Goal: Task Accomplishment & Management: Use online tool/utility

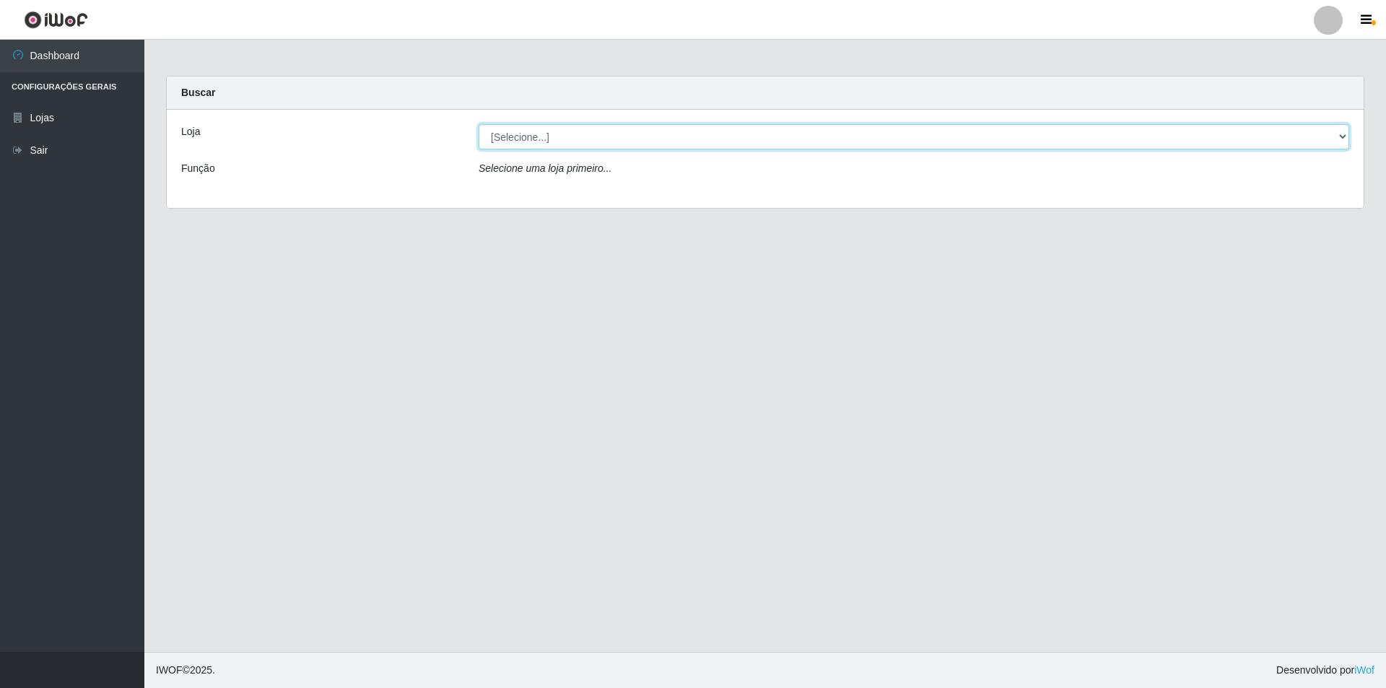
click at [686, 134] on select "[Selecione...] Atacado Vem - [STREET_ADDRESS]" at bounding box center [914, 136] width 871 height 25
select select "449"
click at [479, 124] on select "[Selecione...] Atacado Vem - [STREET_ADDRESS]" at bounding box center [914, 136] width 871 height 25
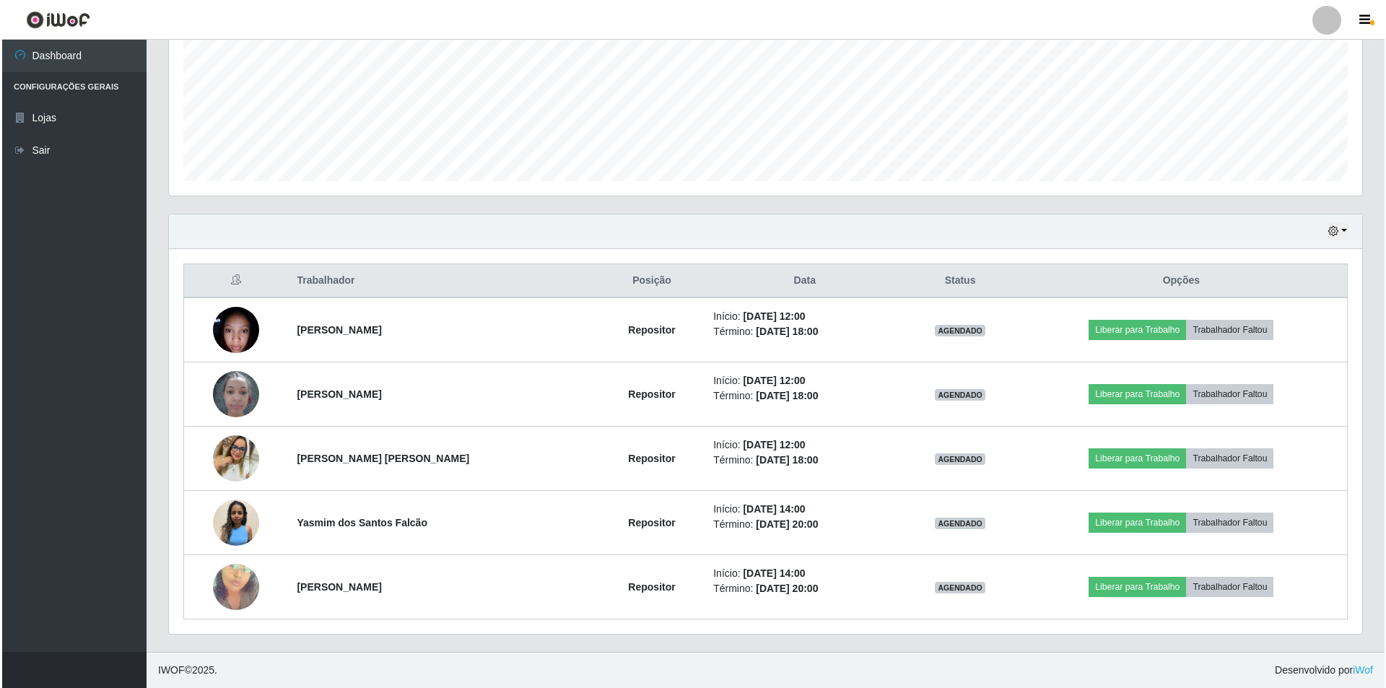
scroll to position [721572, 720678]
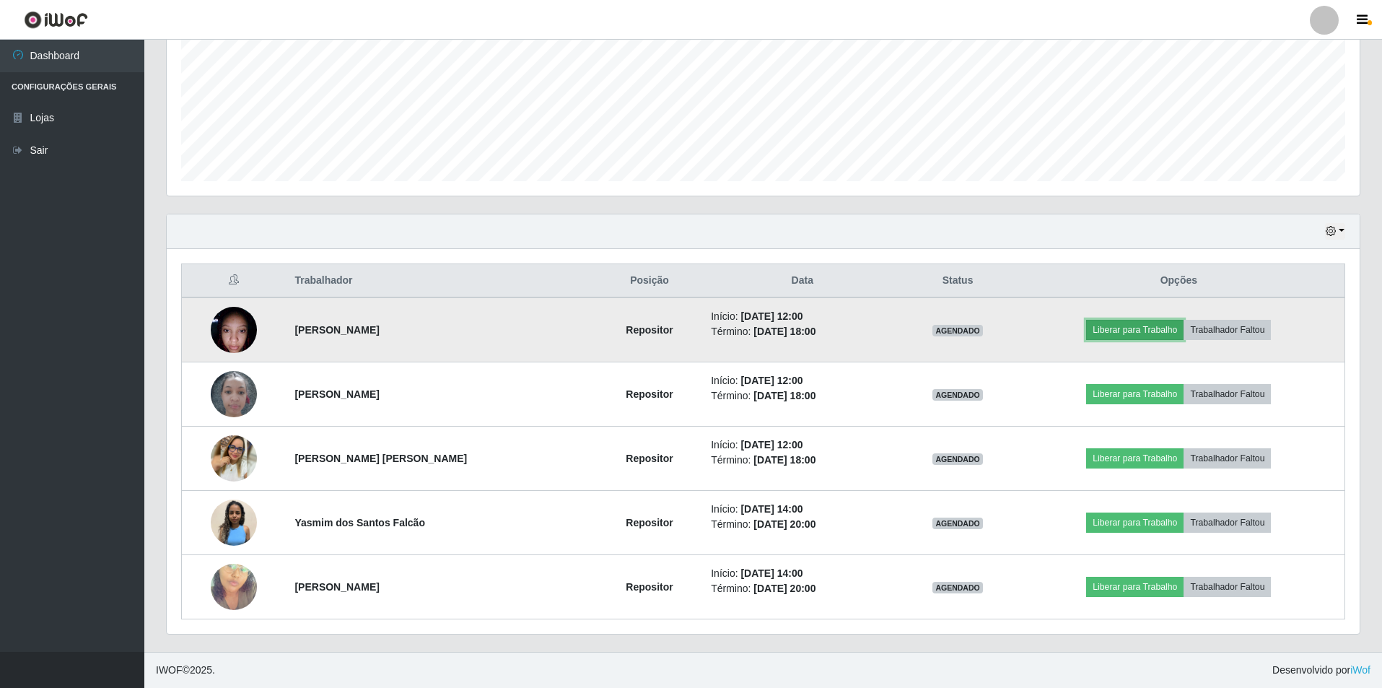
click at [686, 324] on button "Liberar para Trabalho" at bounding box center [1134, 330] width 97 height 20
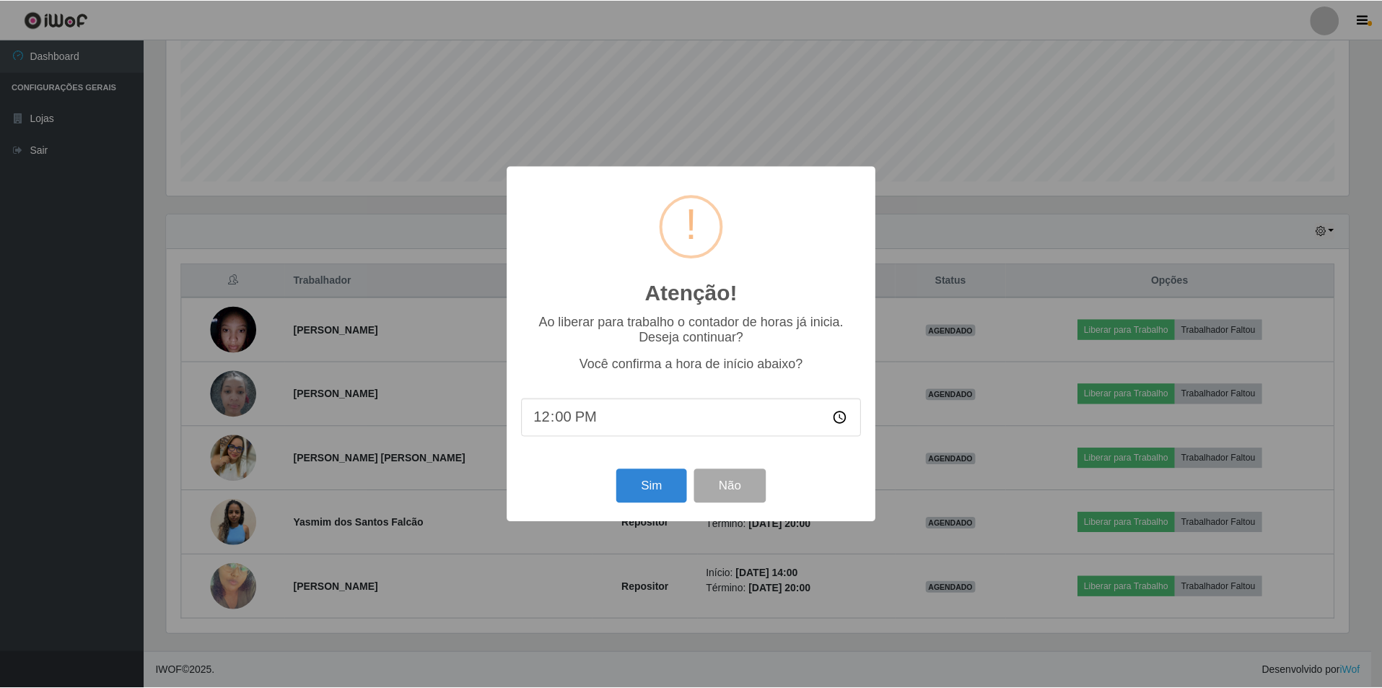
scroll to position [300, 1186]
click at [653, 443] on button "Sim" at bounding box center [653, 486] width 70 height 34
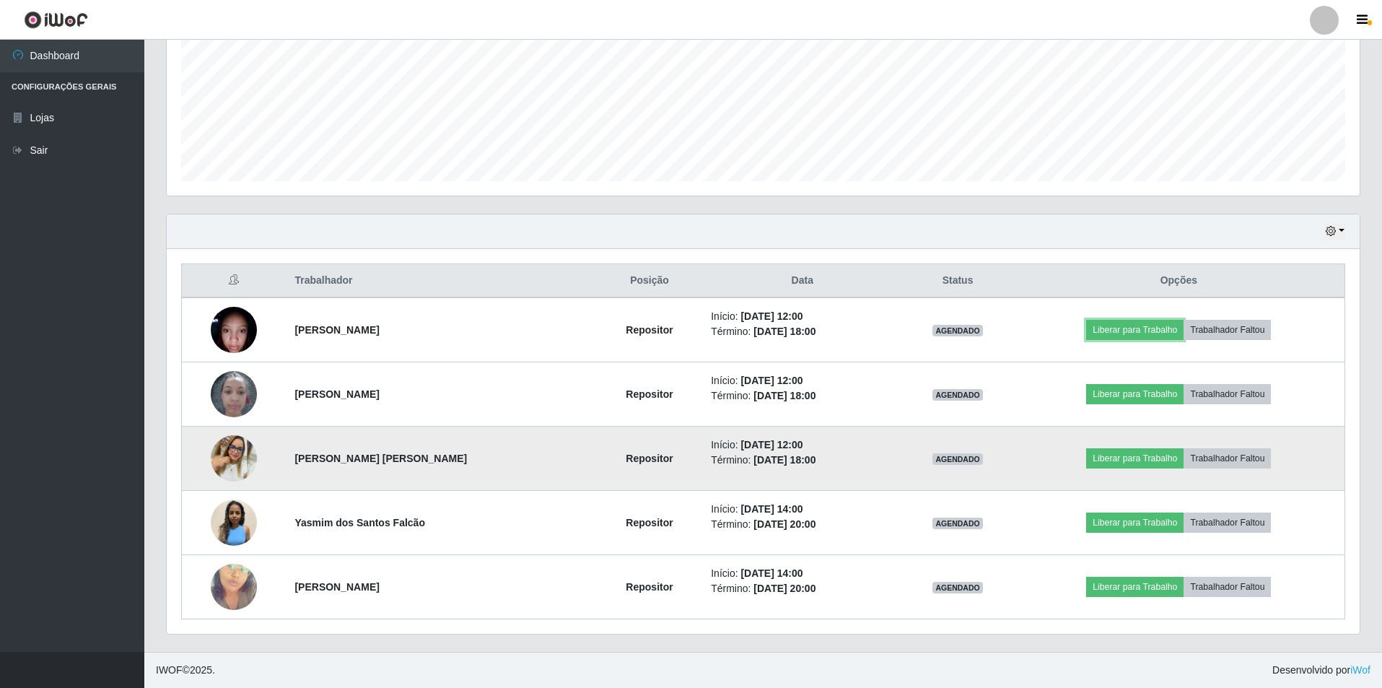
scroll to position [300, 1193]
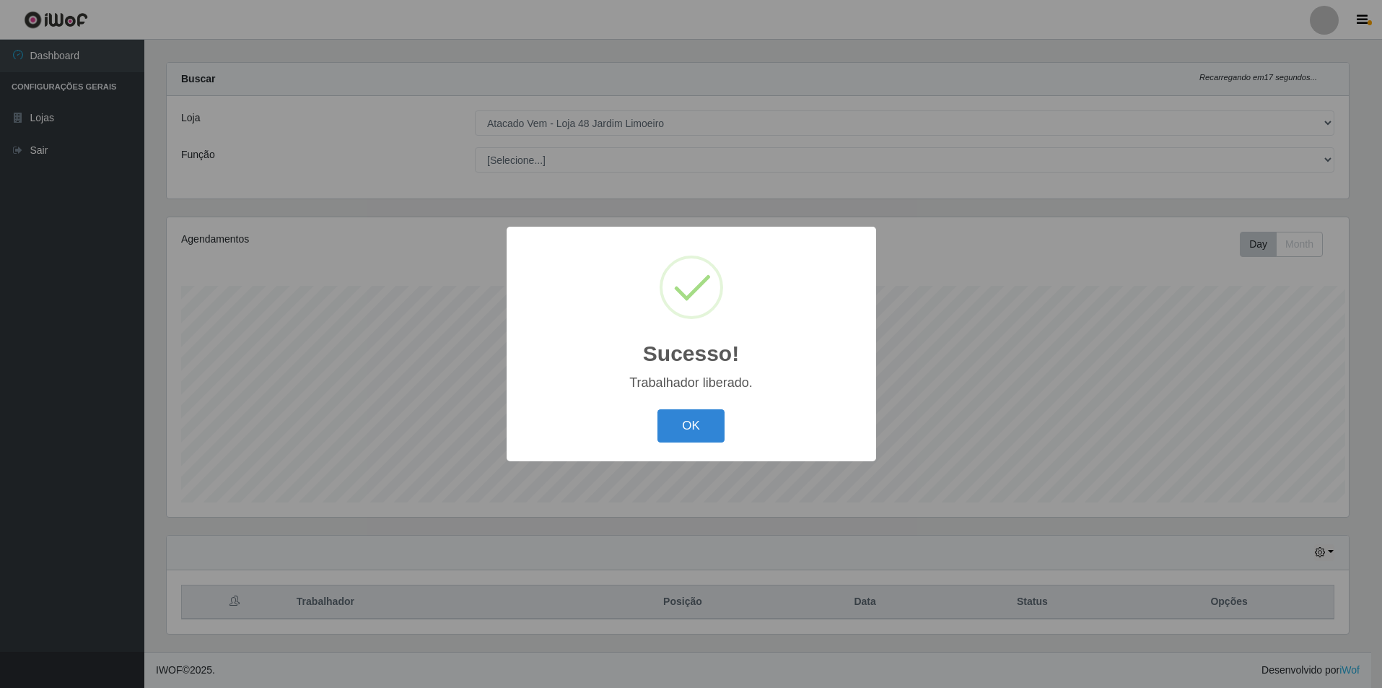
click at [235, 317] on div "Sucesso! × Trabalhador liberado. OK Cancel" at bounding box center [691, 344] width 1382 height 688
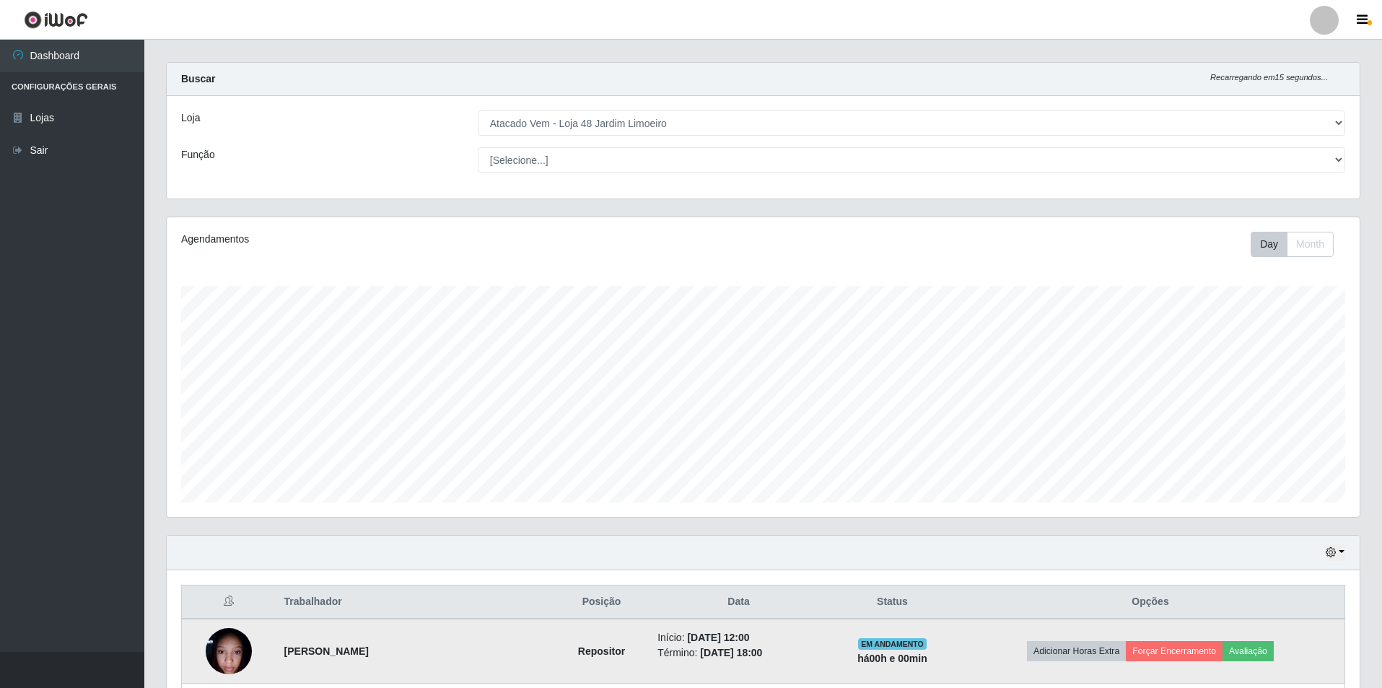
click at [235, 443] on img at bounding box center [229, 650] width 46 height 61
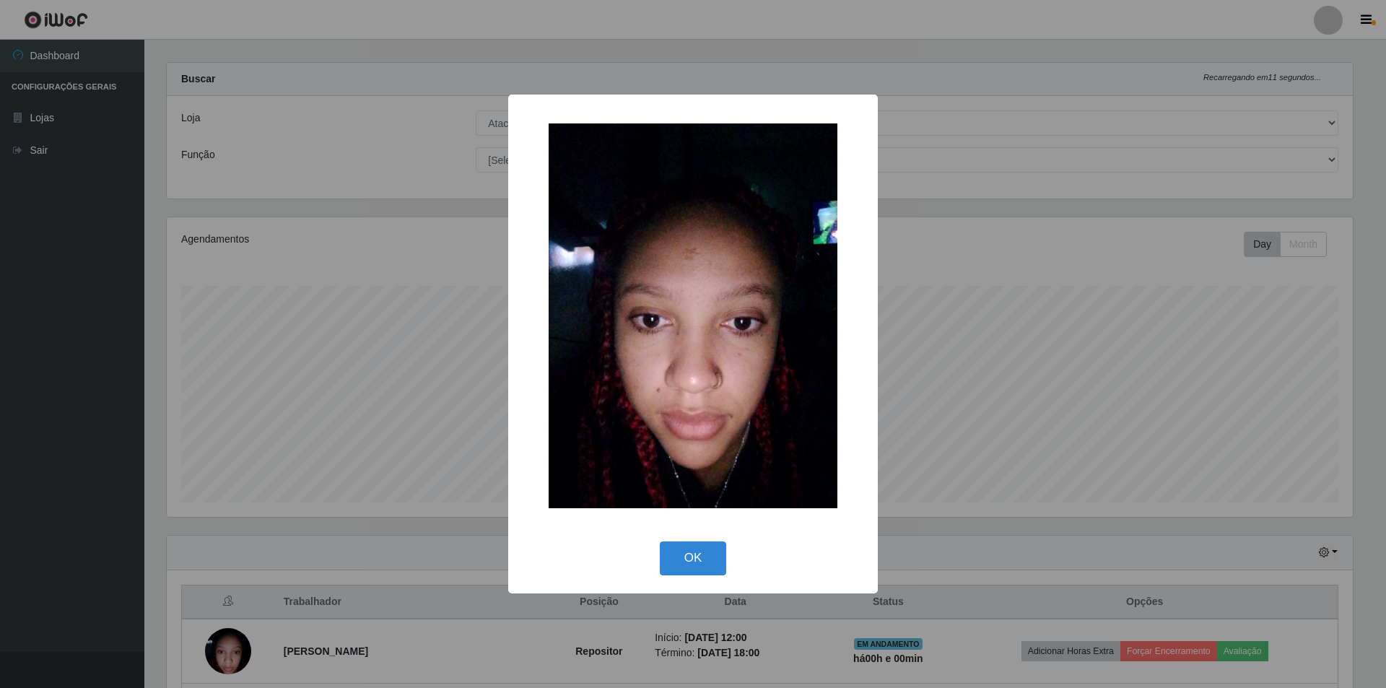
click at [686, 420] on div "× OK Cancel" at bounding box center [693, 344] width 1386 height 688
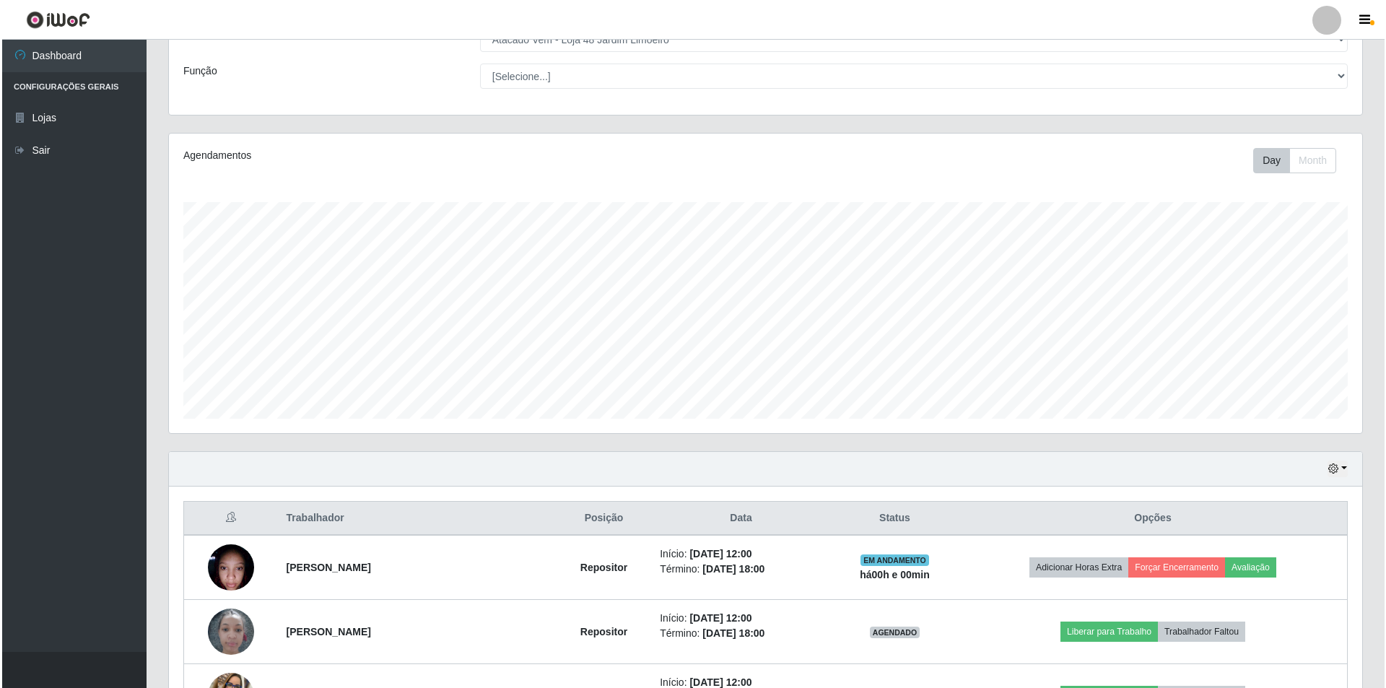
scroll to position [302, 0]
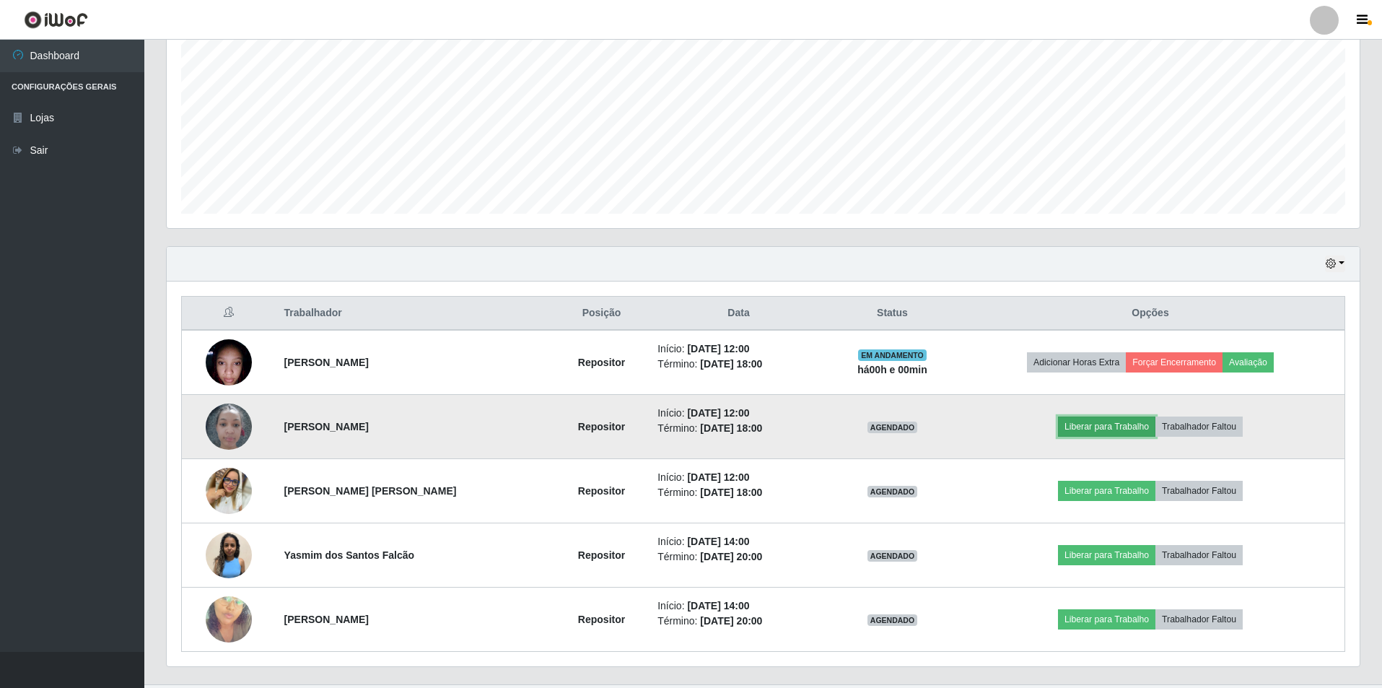
click at [686, 423] on button "Liberar para Trabalho" at bounding box center [1106, 427] width 97 height 20
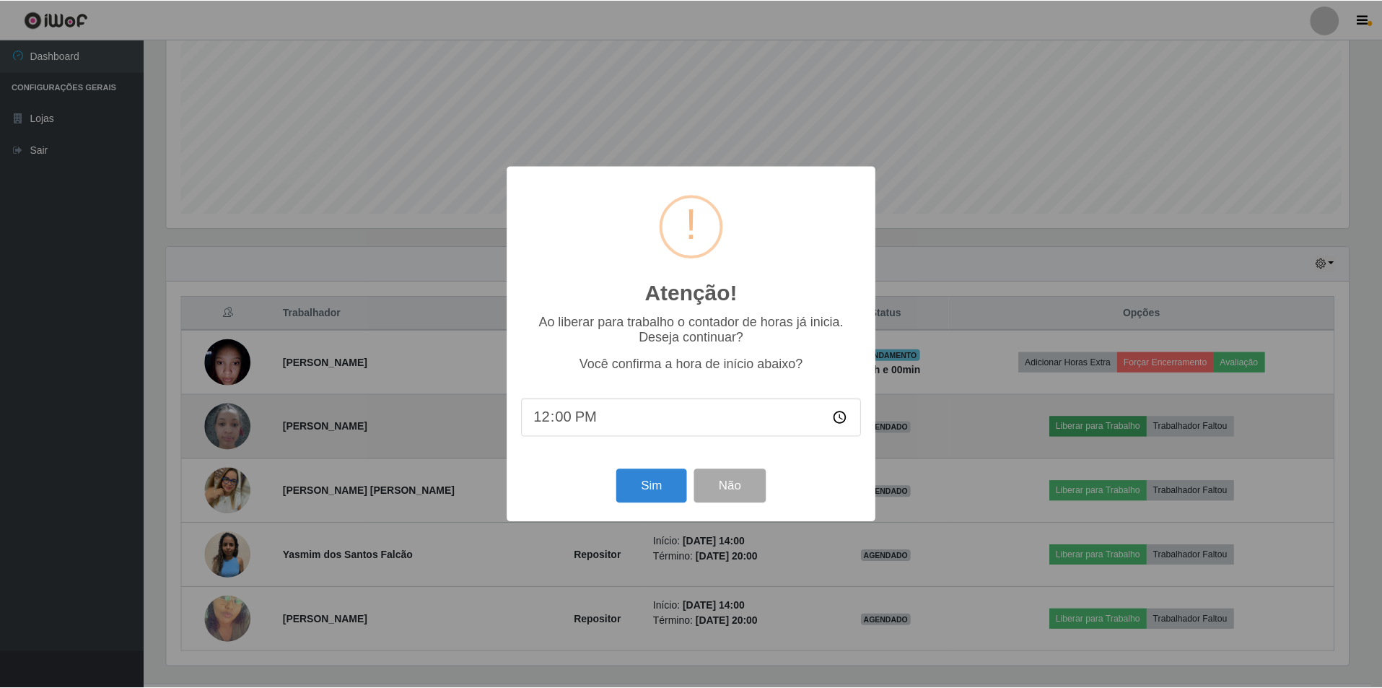
scroll to position [300, 1186]
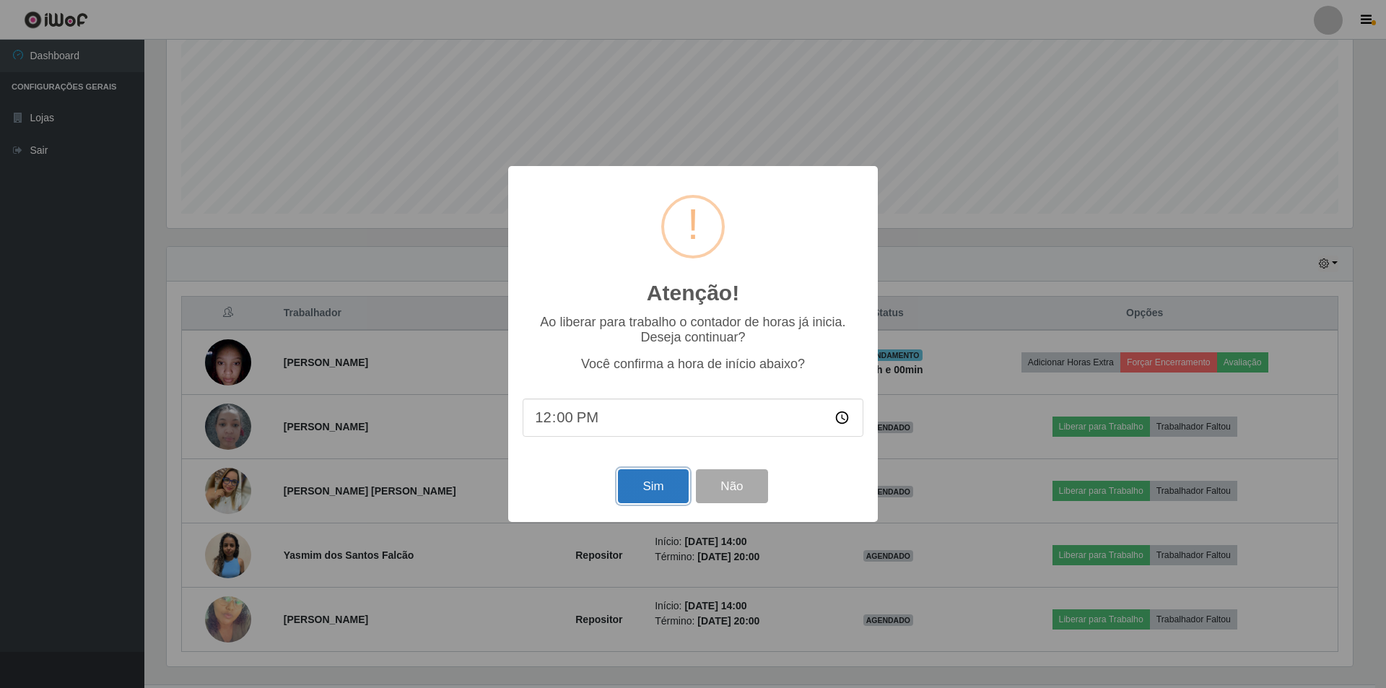
click at [650, 443] on button "Sim" at bounding box center [653, 486] width 70 height 34
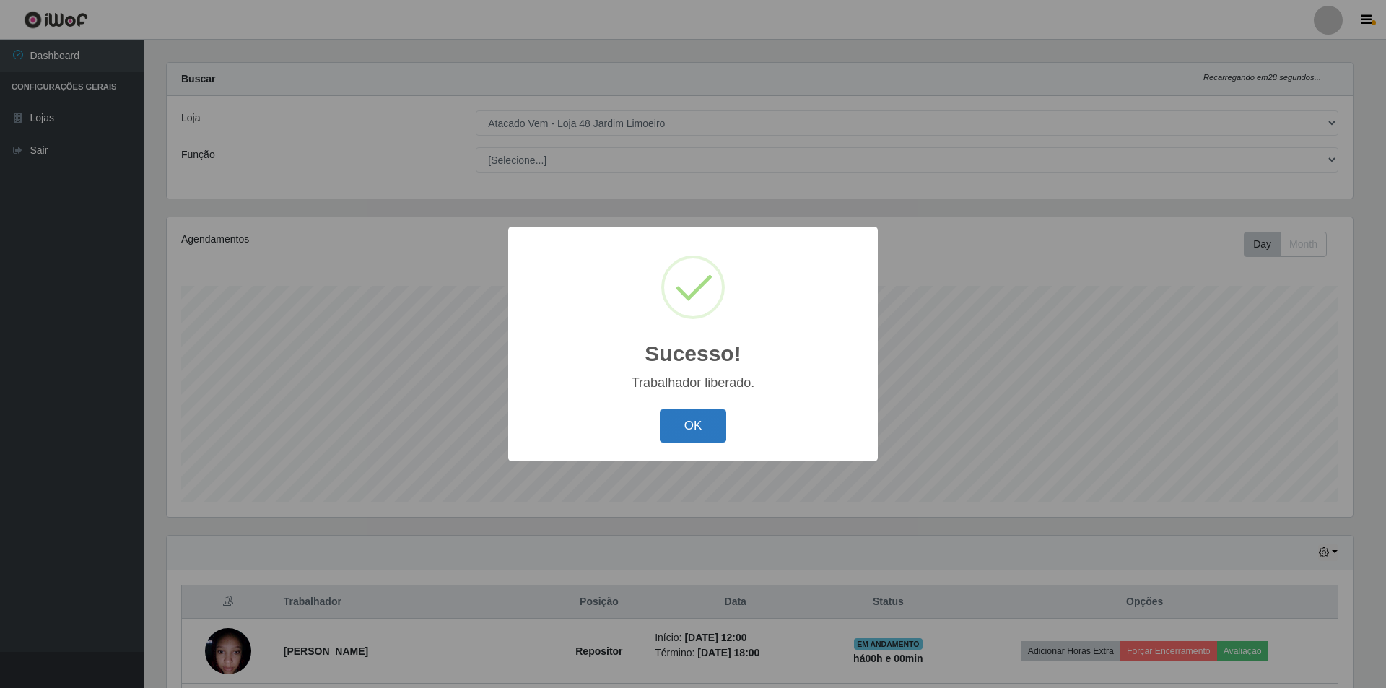
click at [681, 427] on button "OK" at bounding box center [693, 426] width 67 height 34
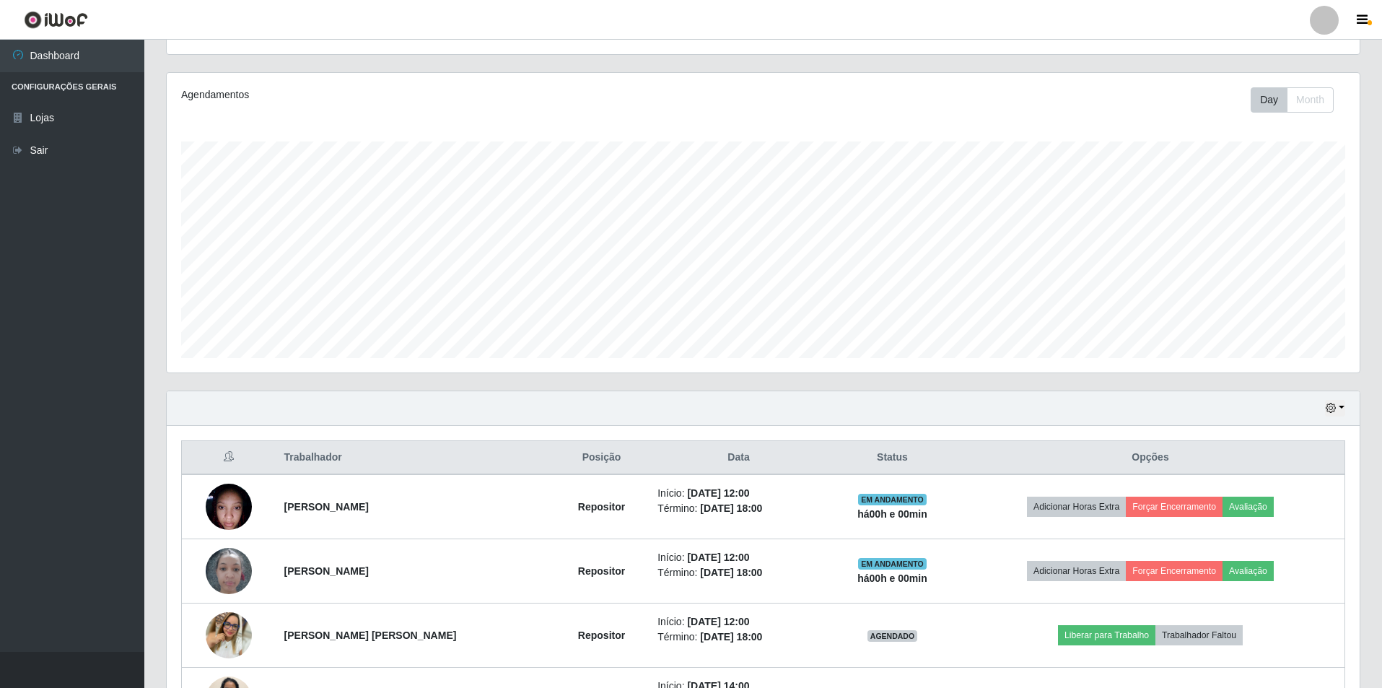
scroll to position [302, 0]
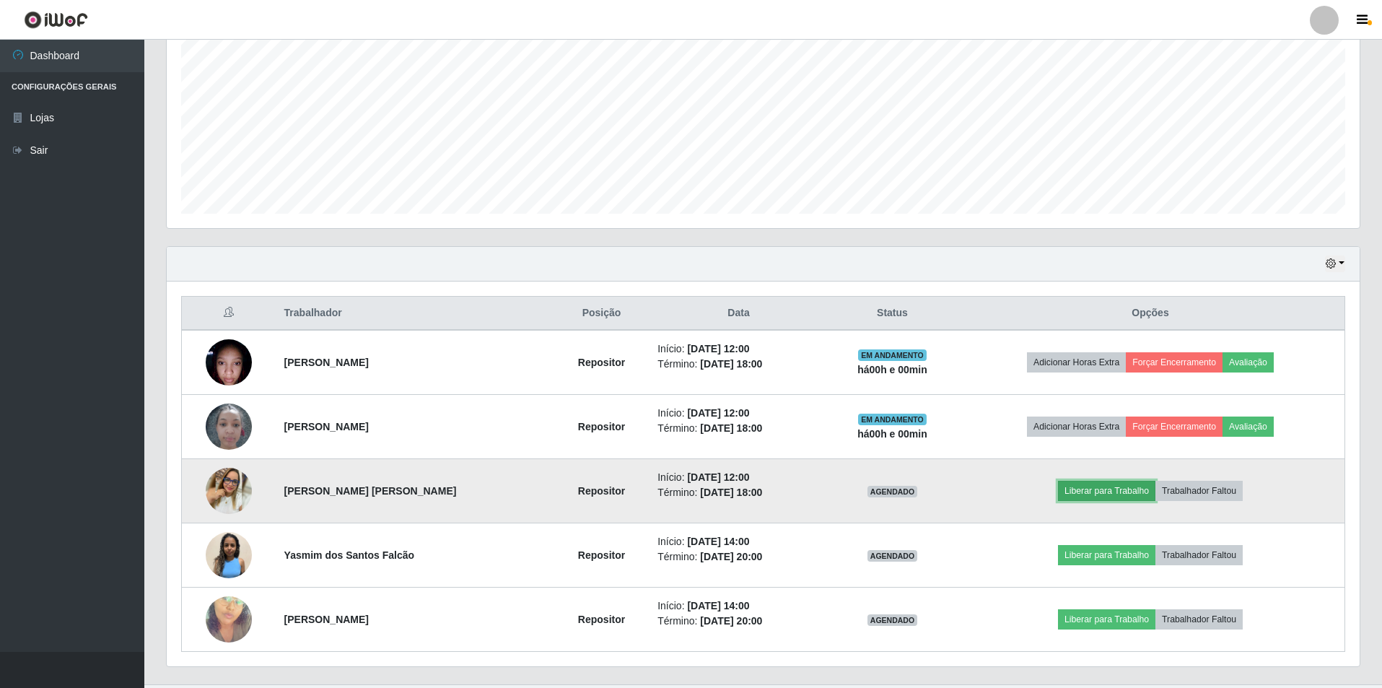
click at [686, 443] on button "Liberar para Trabalho" at bounding box center [1106, 491] width 97 height 20
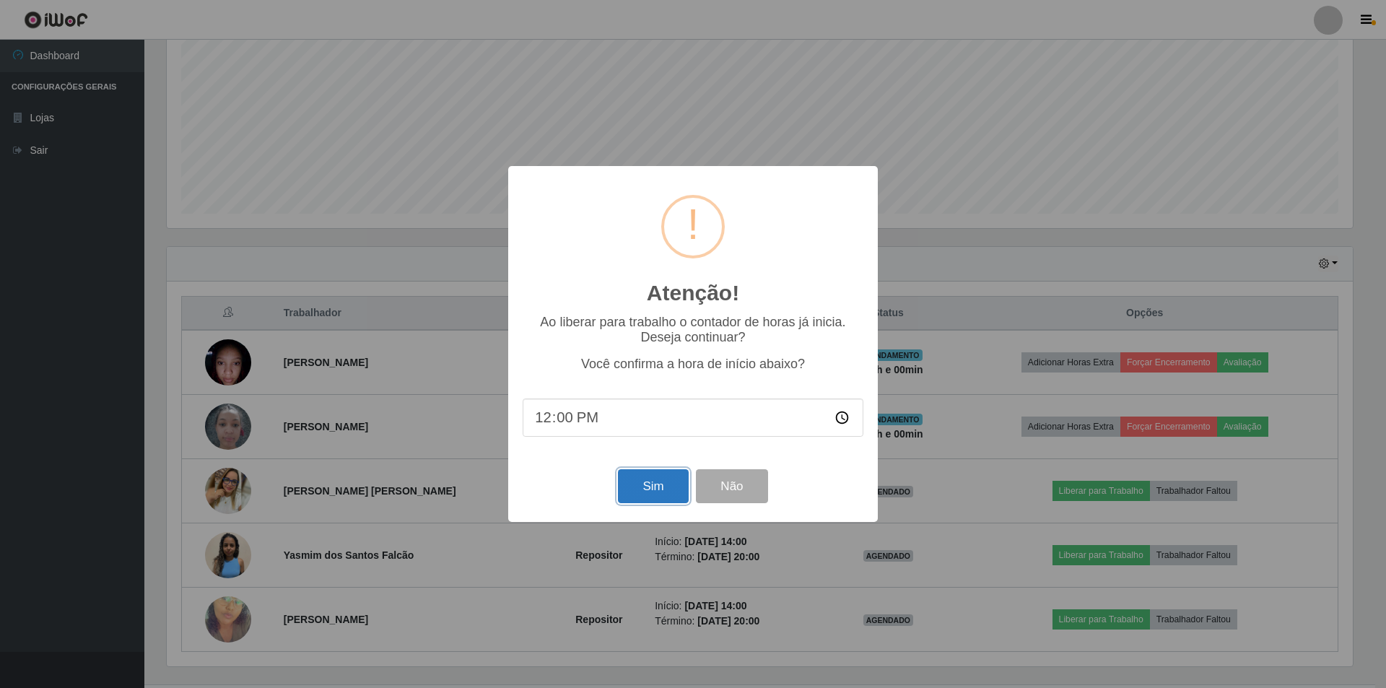
click at [639, 443] on button "Sim" at bounding box center [653, 486] width 70 height 34
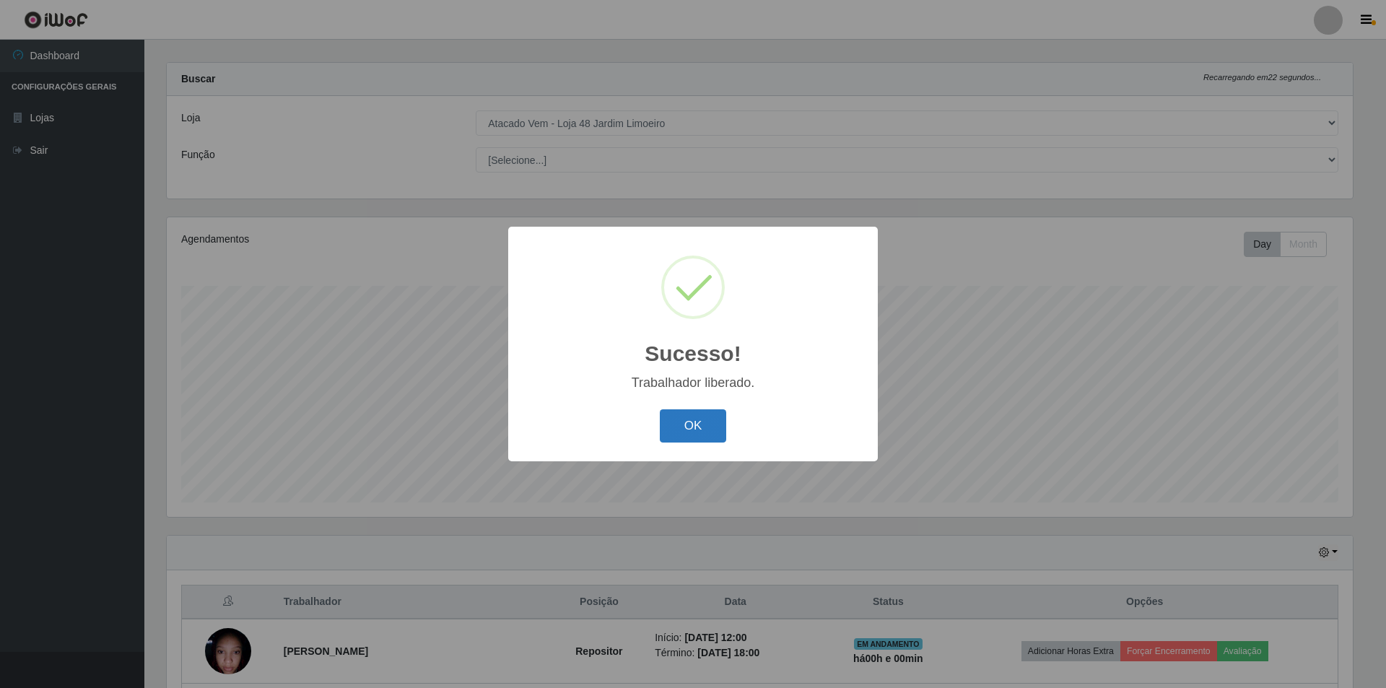
click at [686, 438] on button "OK" at bounding box center [693, 426] width 67 height 34
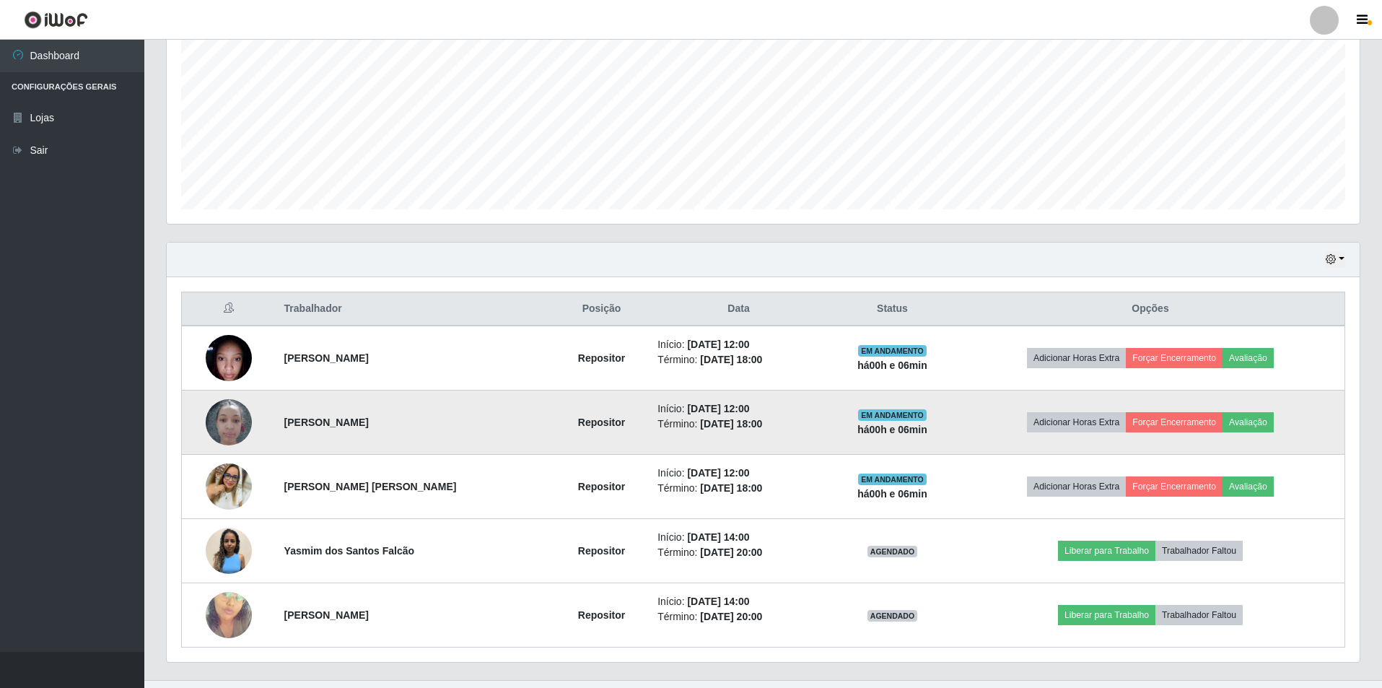
scroll to position [335, 0]
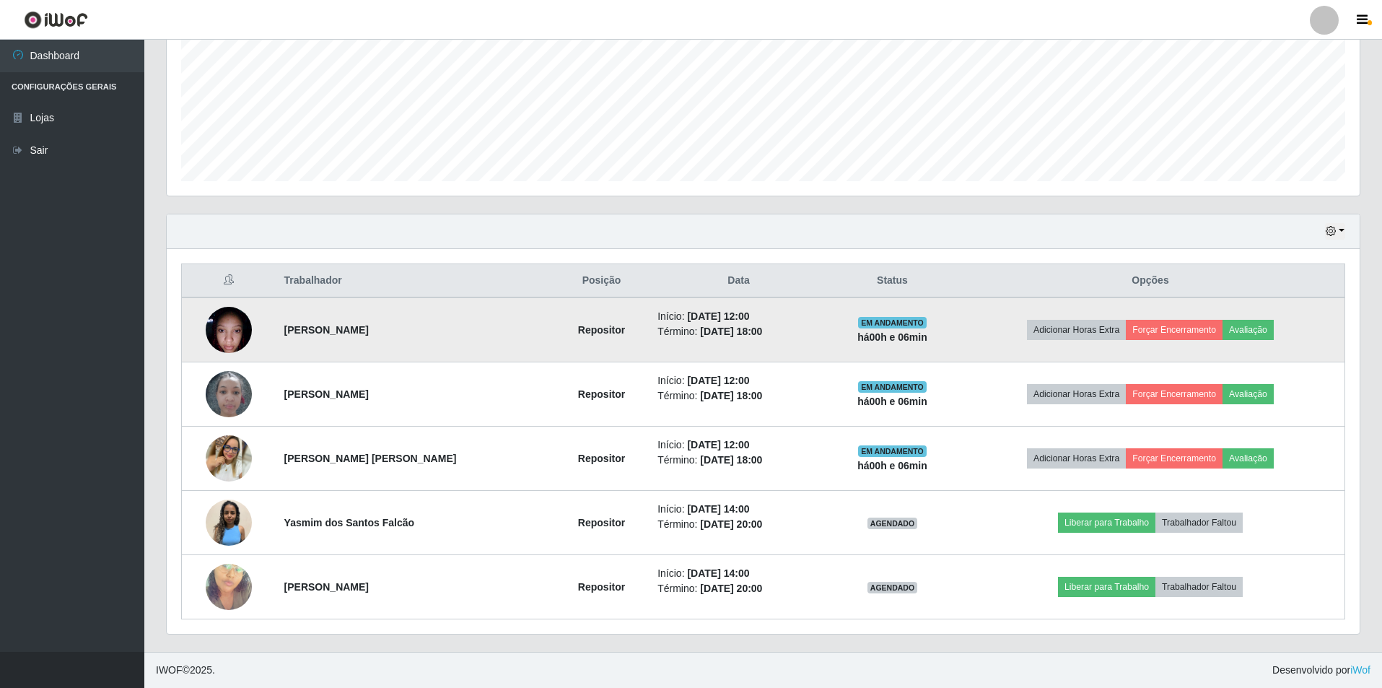
click at [243, 318] on img at bounding box center [229, 329] width 46 height 61
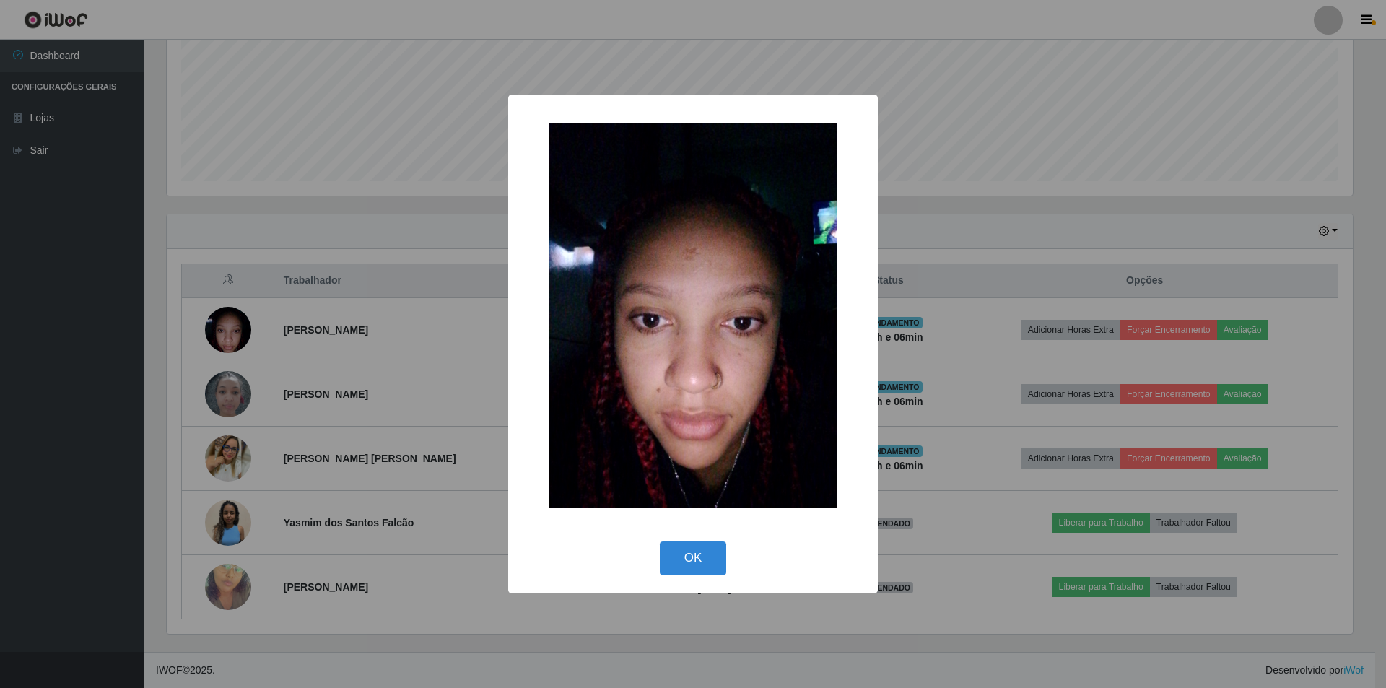
click at [570, 289] on img at bounding box center [693, 315] width 289 height 385
click at [686, 443] on button "OK" at bounding box center [693, 558] width 67 height 34
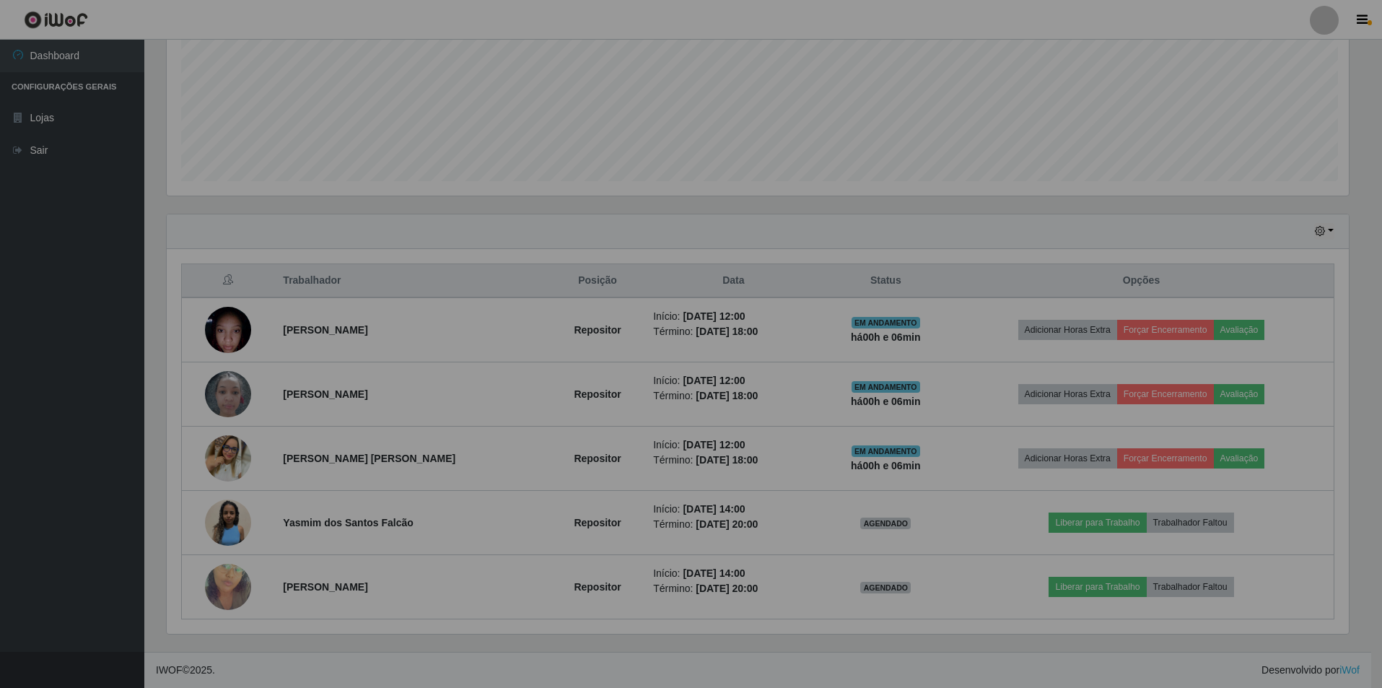
scroll to position [300, 1193]
